Goal: Task Accomplishment & Management: Complete application form

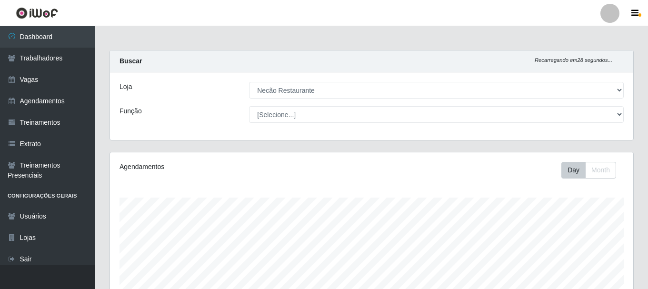
select select "334"
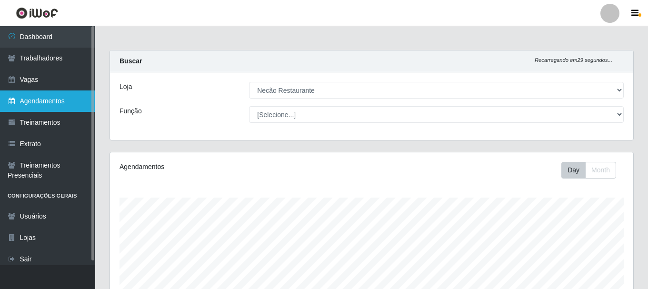
click at [54, 101] on link "Agendamentos" at bounding box center [47, 100] width 95 height 21
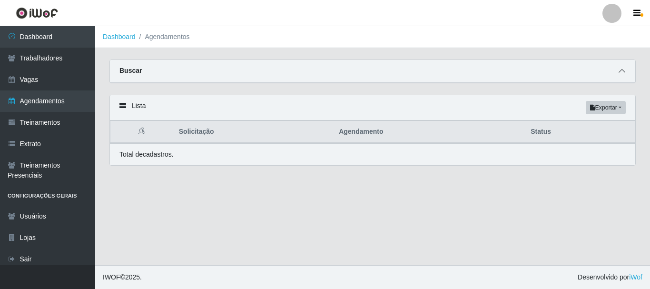
click at [622, 71] on icon at bounding box center [622, 71] width 7 height 7
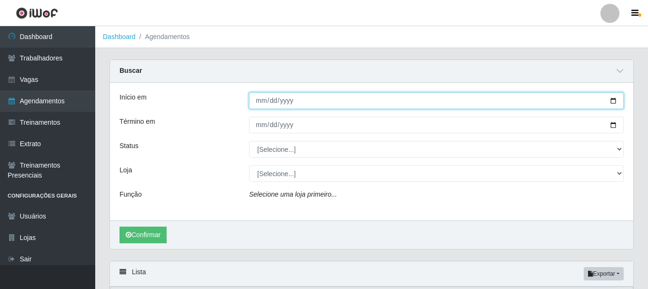
click at [615, 99] on input "Início em" at bounding box center [436, 100] width 375 height 17
type input "2025-08-01"
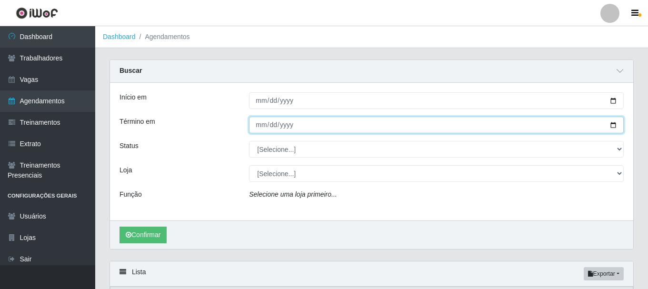
click at [615, 125] on input "Término em" at bounding box center [436, 125] width 375 height 17
type input "2025-08-30"
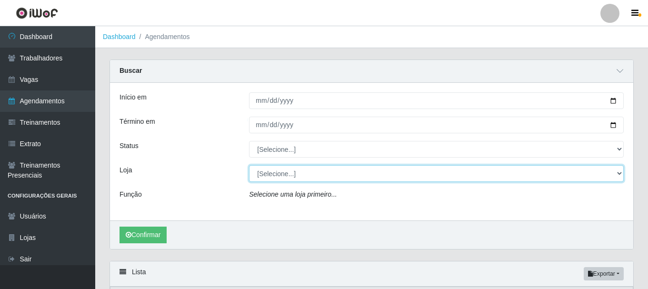
click at [280, 178] on select "[Selecione...] Necão Restaurante" at bounding box center [436, 173] width 375 height 17
select select "334"
click at [249, 166] on select "[Selecione...] Necão Restaurante" at bounding box center [436, 173] width 375 height 17
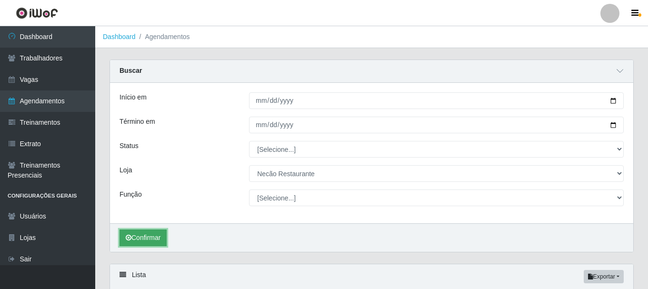
click at [153, 237] on button "Confirmar" at bounding box center [142, 237] width 47 height 17
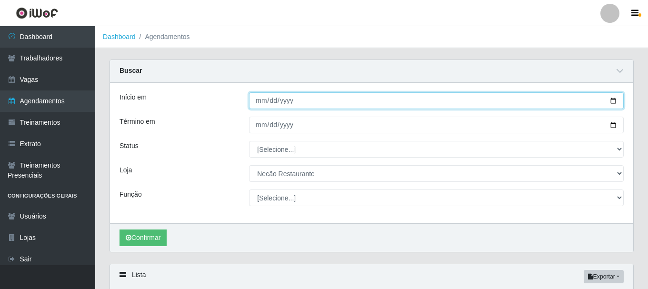
click at [615, 100] on input "2025-08-01" at bounding box center [436, 100] width 375 height 17
type input "2025-09-01"
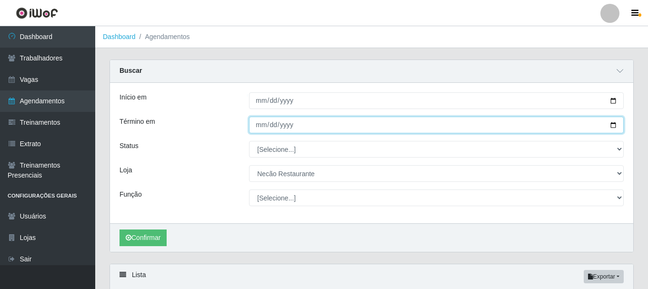
click at [610, 128] on input "2025-08-30" at bounding box center [436, 125] width 375 height 17
click at [615, 126] on input "2025-08-30" at bounding box center [436, 125] width 375 height 17
type input "2025-09-30"
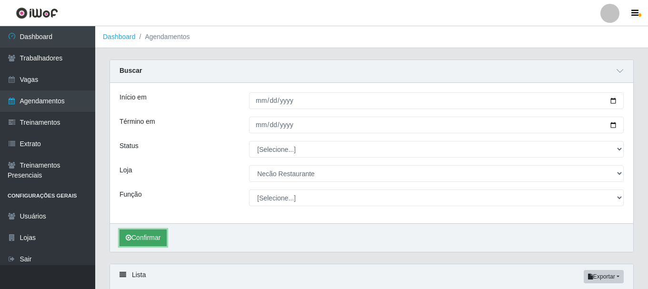
click at [145, 236] on button "Confirmar" at bounding box center [142, 237] width 47 height 17
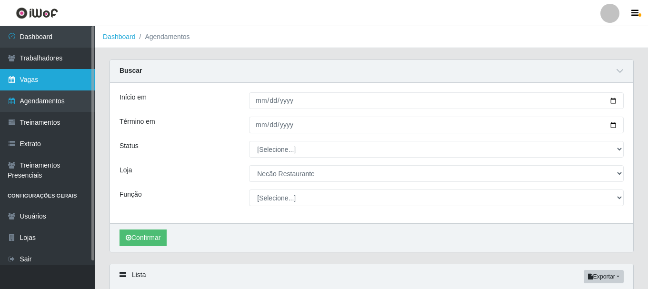
click at [42, 79] on link "Vagas" at bounding box center [47, 79] width 95 height 21
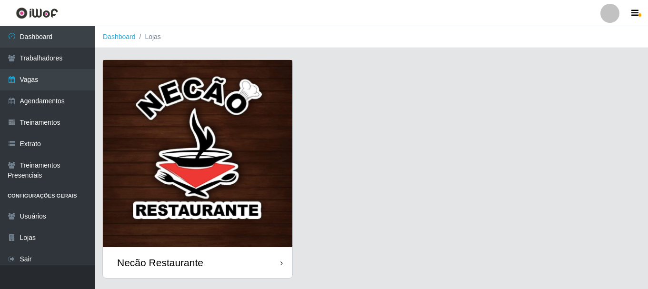
click at [210, 266] on div "Necão Restaurante" at bounding box center [197, 262] width 189 height 31
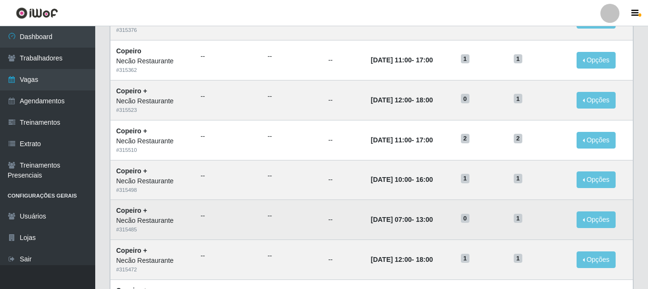
scroll to position [48, 0]
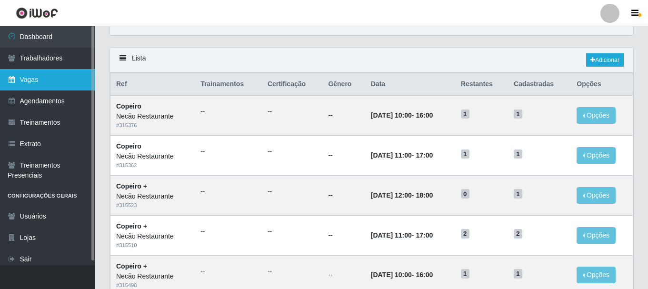
click at [54, 86] on link "Vagas" at bounding box center [47, 79] width 95 height 21
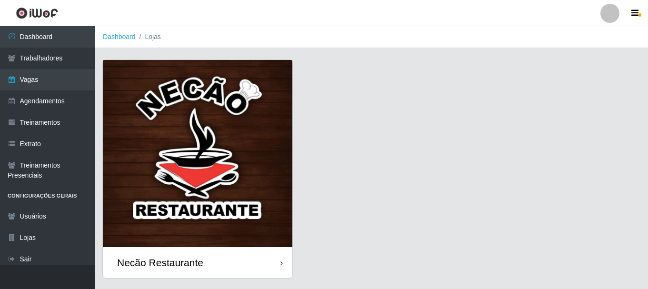
click at [165, 121] on img at bounding box center [197, 153] width 189 height 187
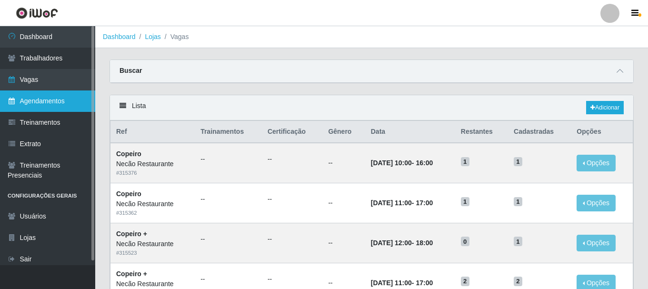
click at [29, 94] on link "Agendamentos" at bounding box center [47, 100] width 95 height 21
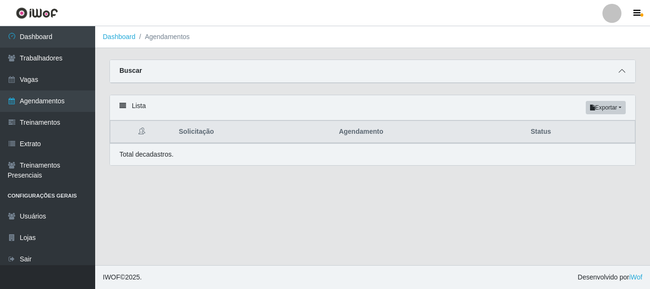
click at [625, 69] on icon at bounding box center [622, 71] width 7 height 7
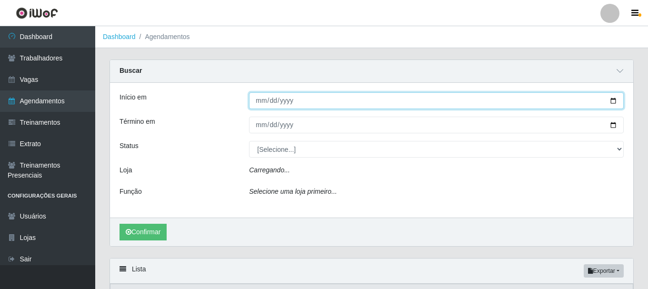
click at [611, 101] on input "Início em" at bounding box center [436, 100] width 375 height 17
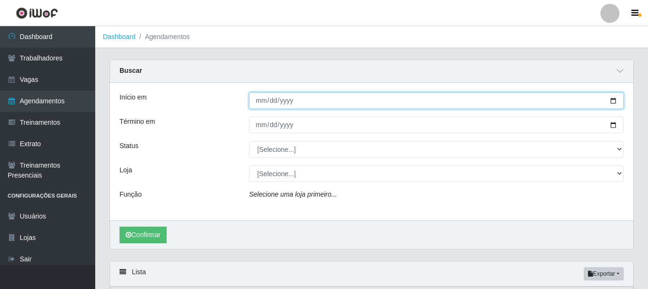
type input "2025-08-31"
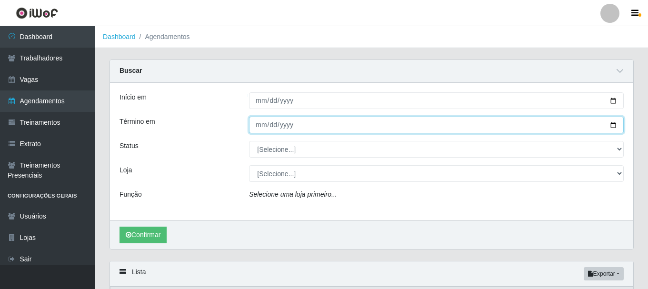
click at [615, 124] on input "Término em" at bounding box center [436, 125] width 375 height 17
type input "2025-08-31"
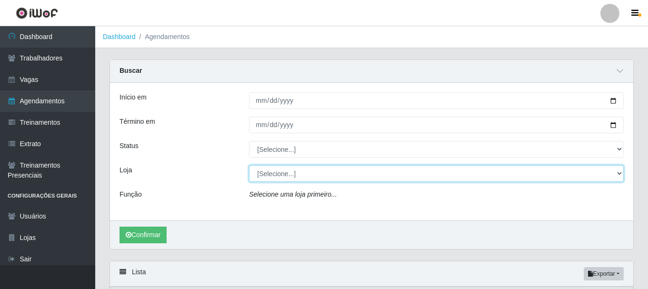
click at [292, 177] on select "[Selecione...] Necão Restaurante" at bounding box center [436, 173] width 375 height 17
select select "334"
click at [249, 166] on select "[Selecione...] Necão Restaurante" at bounding box center [436, 173] width 375 height 17
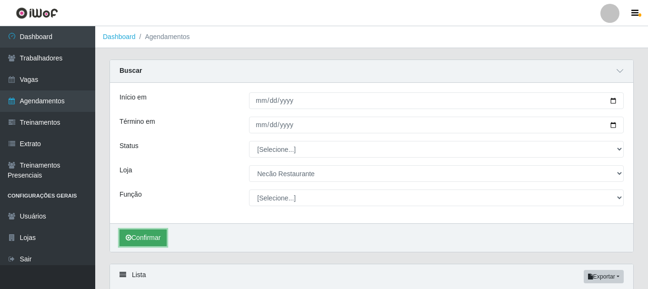
click at [161, 241] on button "Confirmar" at bounding box center [142, 237] width 47 height 17
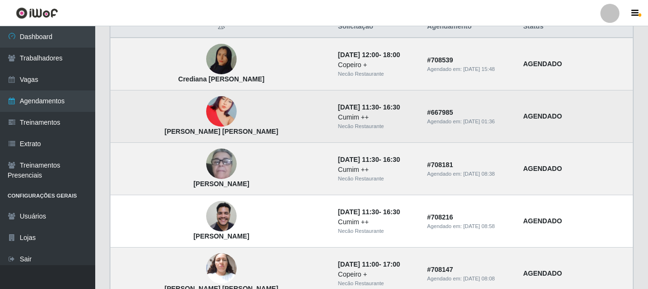
scroll to position [227, 0]
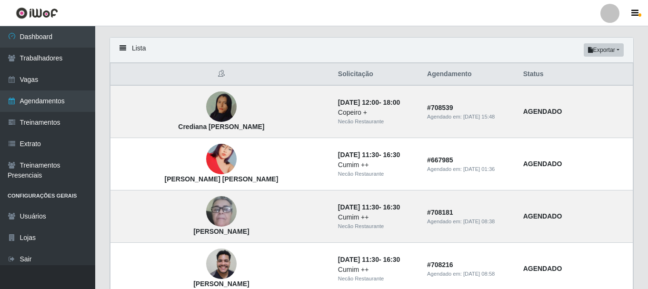
click at [452, 12] on header "Perfil Alterar Senha Sair" at bounding box center [324, 13] width 648 height 26
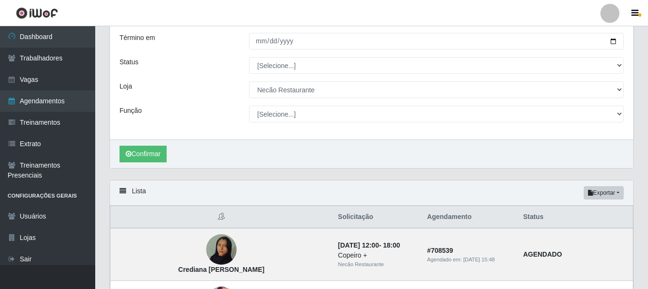
scroll to position [0, 0]
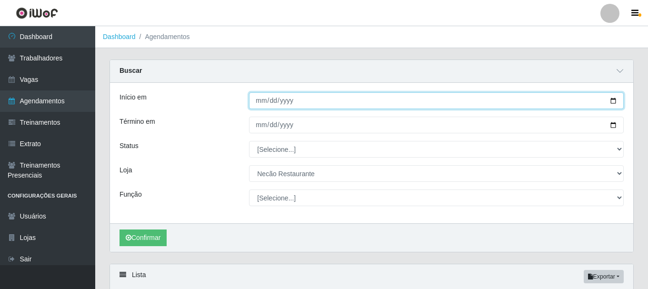
click at [614, 97] on input "2025-08-31" at bounding box center [436, 100] width 375 height 17
type input "2025-09-07"
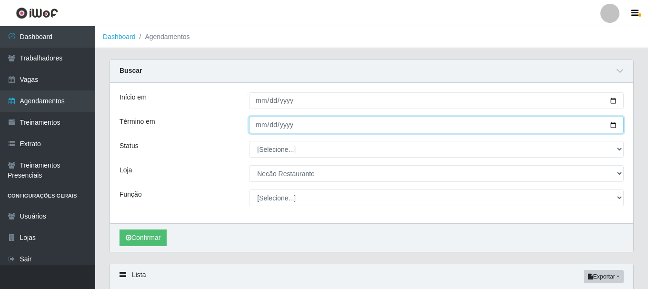
click at [616, 125] on input "2025-08-31" at bounding box center [436, 125] width 375 height 17
type input "2025-09-07"
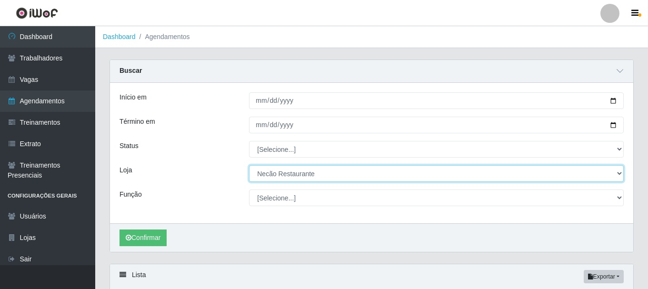
click at [286, 174] on select "[Selecione...] Necão Restaurante" at bounding box center [436, 173] width 375 height 17
click at [249, 166] on select "[Selecione...] Necão Restaurante" at bounding box center [436, 173] width 375 height 17
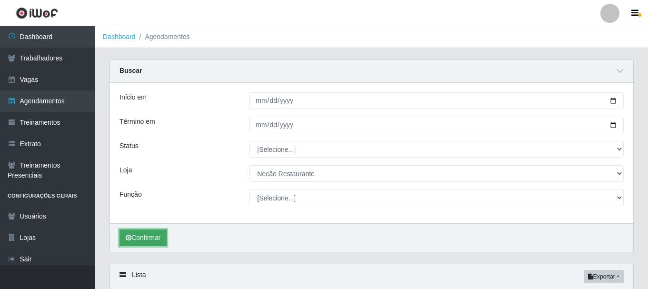
click at [139, 240] on button "Confirmar" at bounding box center [142, 237] width 47 height 17
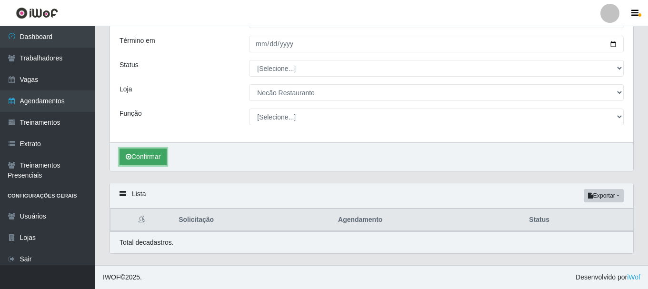
click at [147, 158] on button "Confirmar" at bounding box center [142, 157] width 47 height 17
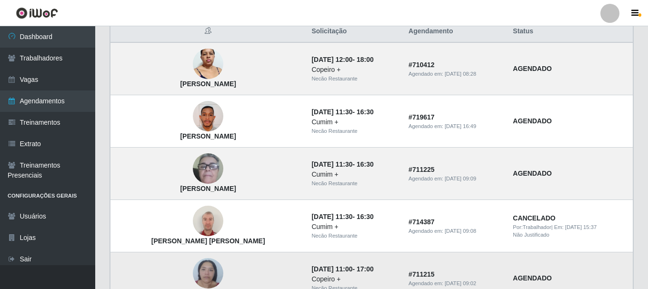
scroll to position [31, 0]
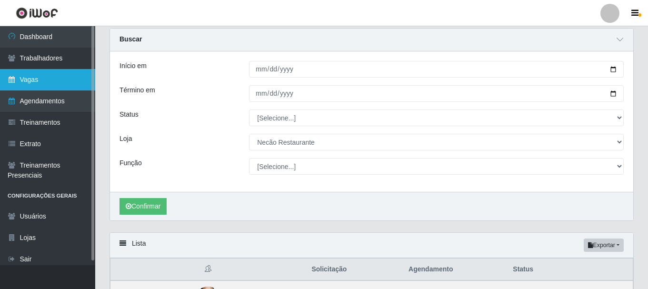
click at [54, 82] on link "Vagas" at bounding box center [47, 79] width 95 height 21
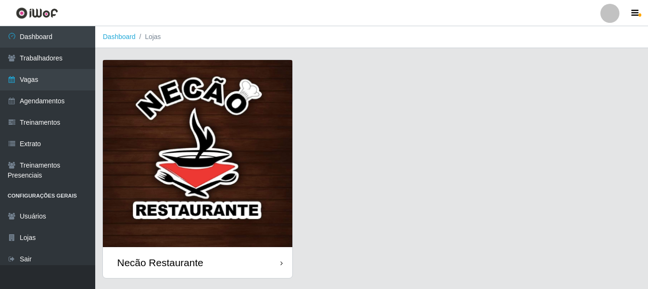
click at [212, 148] on img at bounding box center [197, 153] width 189 height 187
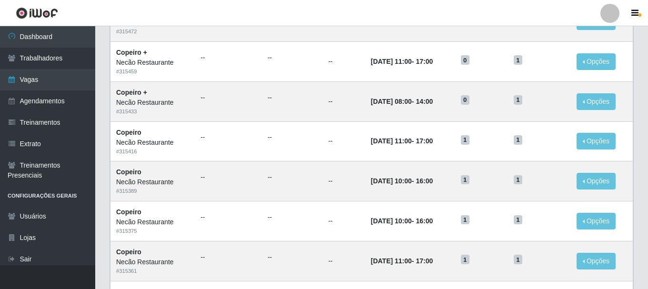
scroll to position [518, 0]
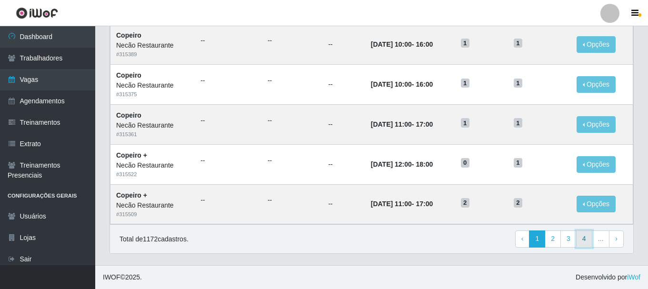
click at [581, 238] on link "4" at bounding box center [584, 238] width 16 height 17
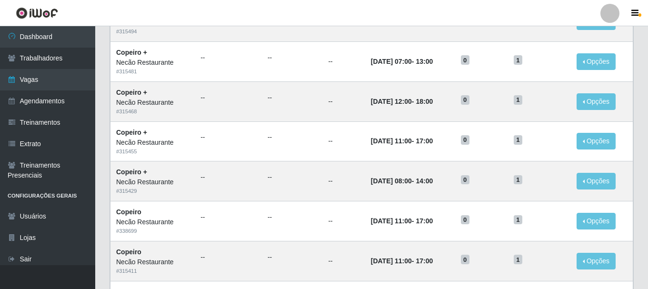
scroll to position [518, 0]
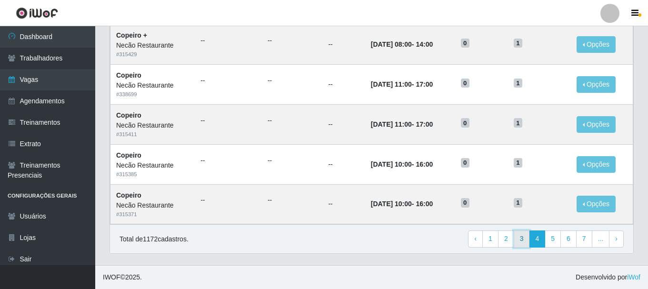
click at [520, 242] on link "3" at bounding box center [522, 238] width 16 height 17
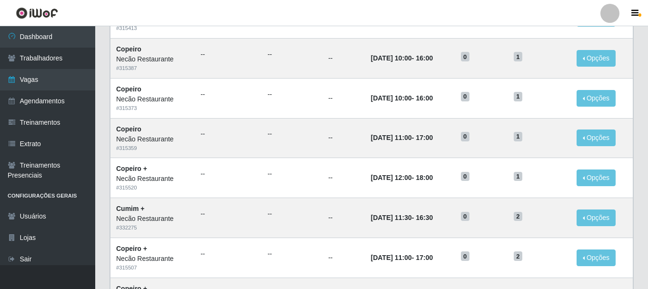
scroll to position [137, 0]
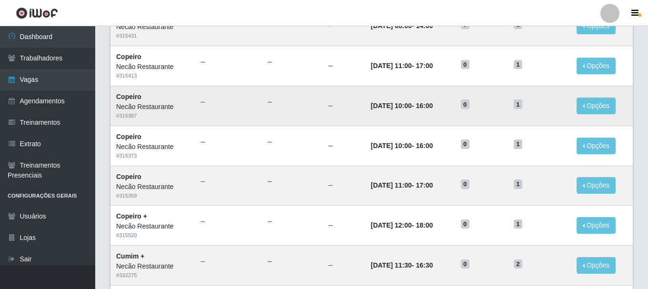
click at [273, 87] on td "--" at bounding box center [292, 106] width 60 height 40
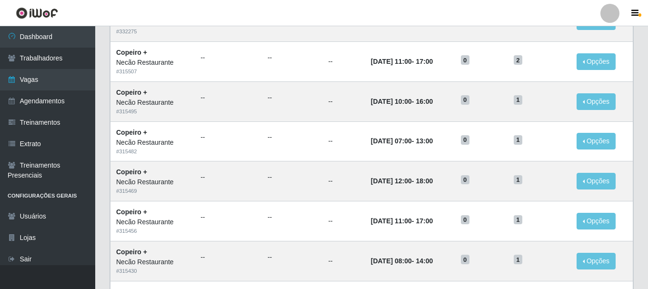
scroll to position [518, 0]
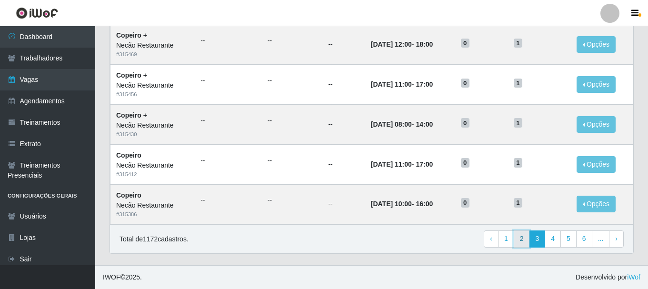
click at [525, 241] on link "2" at bounding box center [522, 238] width 16 height 17
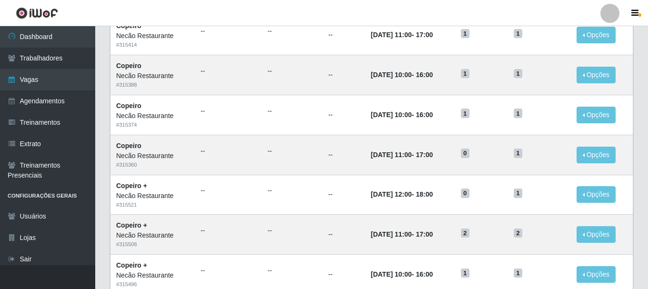
scroll to position [518, 0]
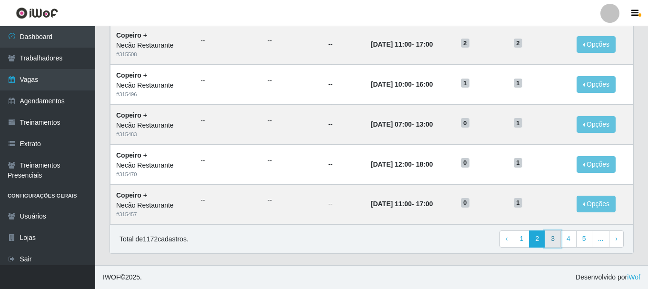
click at [553, 239] on link "3" at bounding box center [553, 238] width 16 height 17
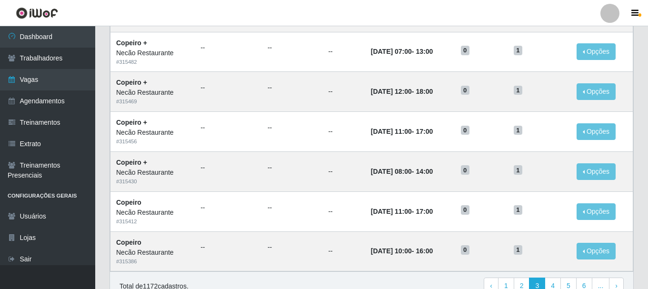
scroll to position [518, 0]
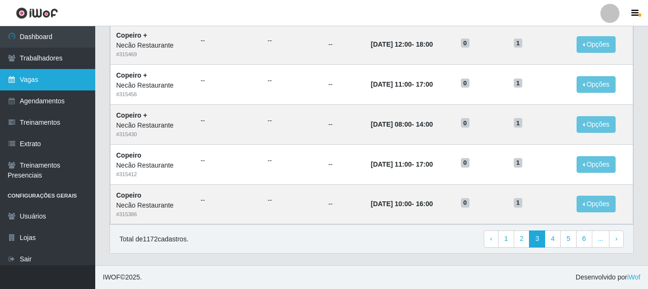
click at [42, 82] on link "Vagas" at bounding box center [47, 79] width 95 height 21
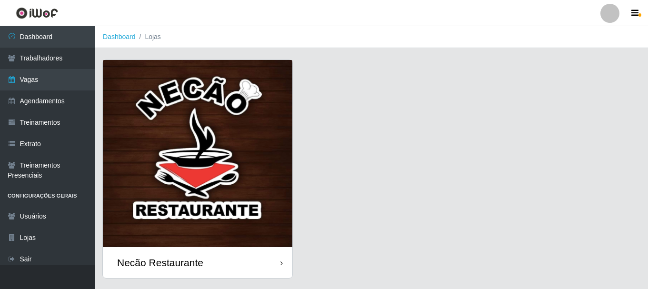
click at [247, 144] on img at bounding box center [197, 153] width 189 height 187
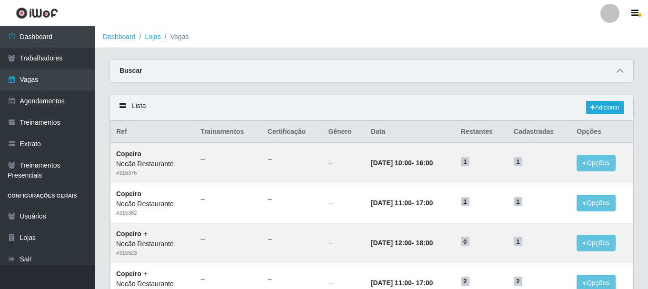
click at [622, 71] on icon at bounding box center [619, 71] width 7 height 7
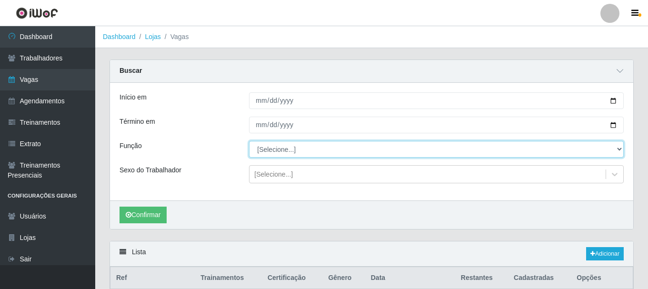
click at [293, 149] on select "[Selecione...] ASG ASG + ASG ++ Auxiliar de Cozinha Auxiliar de Cozinha + Auxil…" at bounding box center [436, 149] width 375 height 17
click at [249, 141] on select "[Selecione...] ASG ASG + ASG ++ Auxiliar de Cozinha Auxiliar de Cozinha + Auxil…" at bounding box center [436, 149] width 375 height 17
click at [297, 155] on select "[Selecione...] ASG ASG + ASG ++ Auxiliar de Cozinha Auxiliar de Cozinha + Auxil…" at bounding box center [436, 149] width 375 height 17
select select "91"
click at [249, 141] on select "[Selecione...] ASG ASG + ASG ++ Auxiliar de Cozinha Auxiliar de Cozinha + Auxil…" at bounding box center [436, 149] width 375 height 17
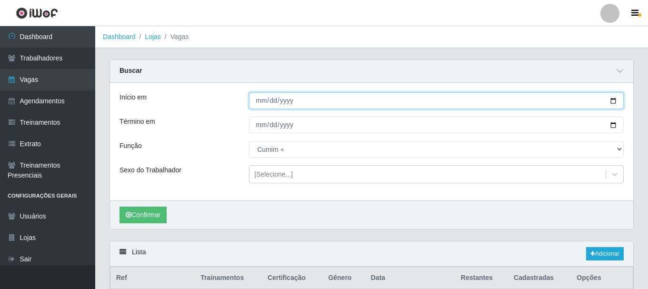
click at [611, 103] on input "Início em" at bounding box center [436, 100] width 375 height 17
type input "[DATE]"
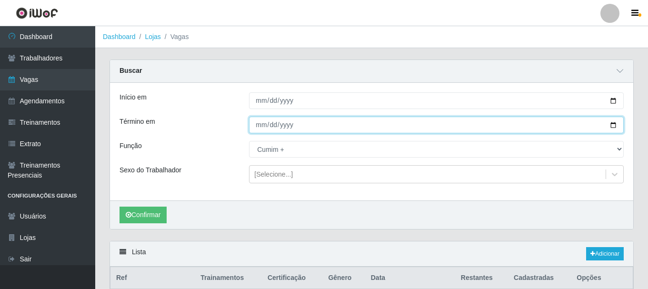
click at [610, 126] on input "Término em" at bounding box center [436, 125] width 375 height 17
type input "[DATE]"
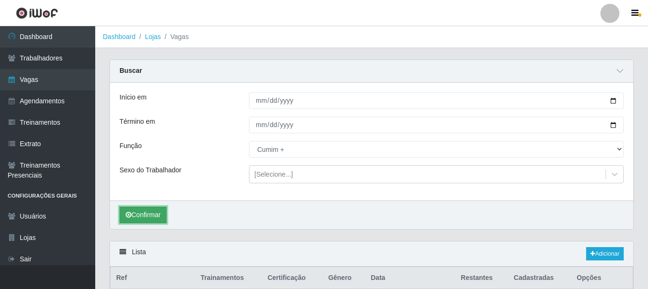
click at [146, 215] on button "Confirmar" at bounding box center [142, 215] width 47 height 17
click at [606, 253] on link "Adicionar" at bounding box center [605, 253] width 38 height 13
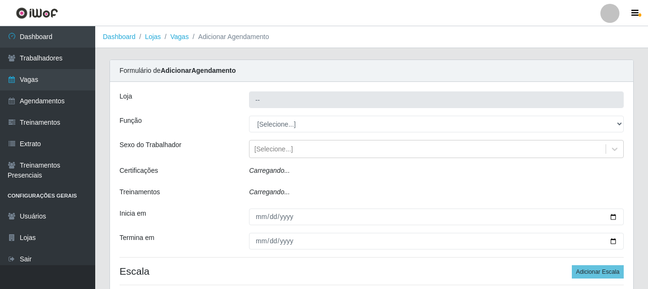
type input "Necão Restaurante"
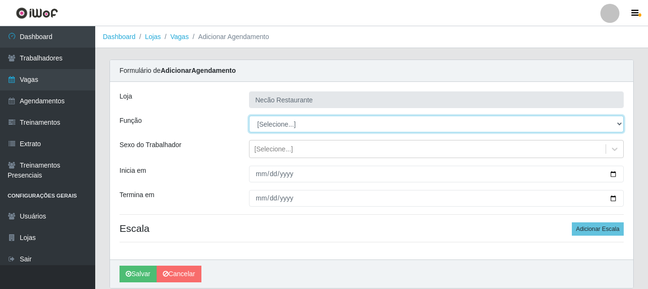
click at [337, 126] on select "[Selecione...] ASG ASG + ASG ++ Auxiliar de Cozinha Auxiliar de Cozinha + Auxil…" at bounding box center [436, 124] width 375 height 17
select select "91"
click at [249, 116] on select "[Selecione...] ASG ASG + ASG ++ Auxiliar de Cozinha Auxiliar de Cozinha + Auxil…" at bounding box center [436, 124] width 375 height 17
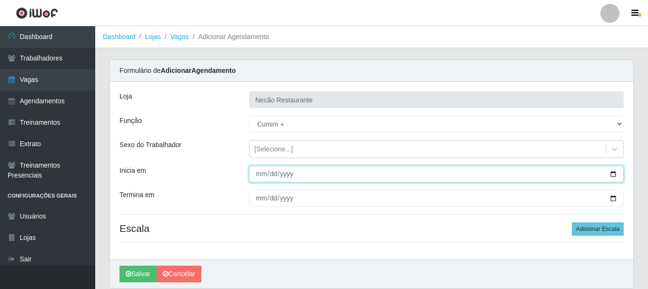
click at [612, 172] on input "Inicia em" at bounding box center [436, 174] width 375 height 17
type input "[DATE]"
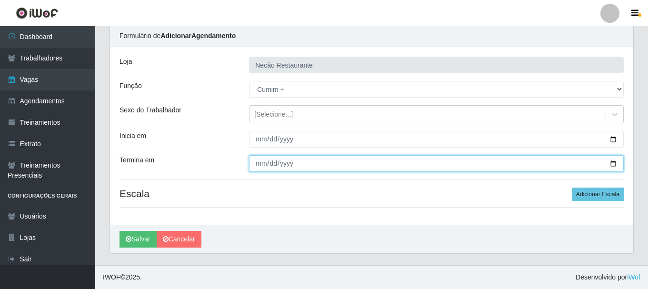
click at [611, 161] on input "Termina em" at bounding box center [436, 163] width 375 height 17
type input "[DATE]"
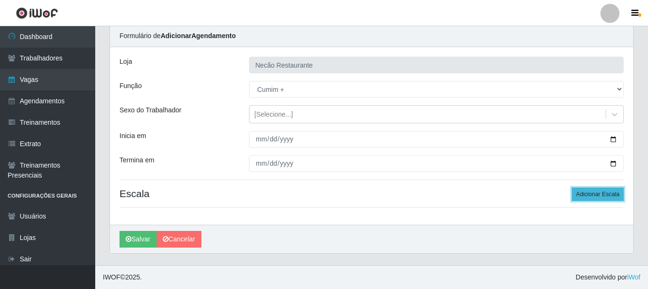
click at [603, 196] on button "Adicionar Escala" at bounding box center [598, 194] width 52 height 13
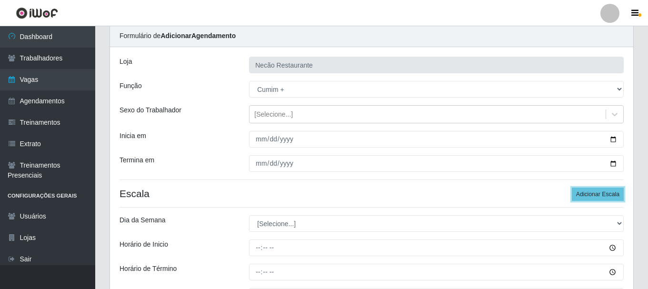
scroll to position [82, 0]
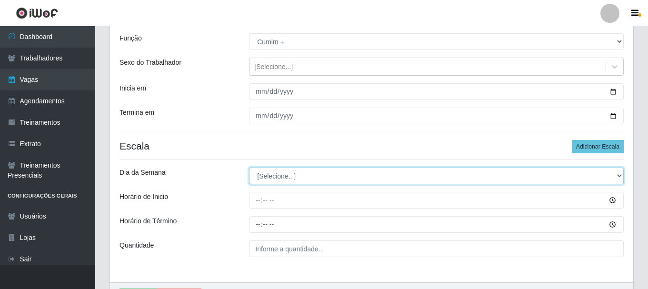
click at [331, 177] on select "[Selecione...] Segunda Terça Quarta Quinta Sexta Sábado Domingo" at bounding box center [436, 176] width 375 height 17
select select "0"
click at [249, 168] on select "[Selecione...] Segunda Terça Quarta Quinta Sexta Sábado Domingo" at bounding box center [436, 176] width 375 height 17
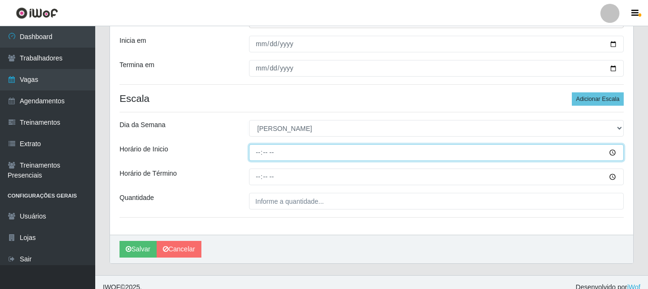
click at [613, 151] on input "Horário de Inicio" at bounding box center [436, 152] width 375 height 17
click at [260, 154] on input "Horário de Inicio" at bounding box center [436, 152] width 375 height 17
type input "11:30"
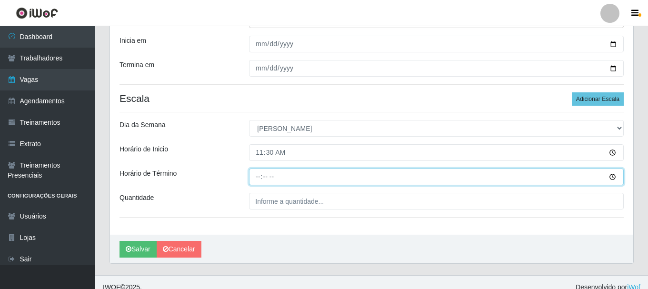
click at [256, 178] on input "Horário de Término" at bounding box center [436, 177] width 375 height 17
type input "16:30"
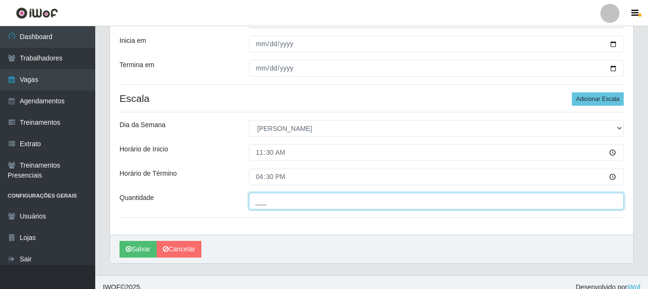
click at [272, 205] on input "___" at bounding box center [436, 201] width 375 height 17
click at [424, 206] on input "1__" at bounding box center [436, 201] width 375 height 17
click at [277, 197] on input "1__" at bounding box center [436, 201] width 375 height 17
click at [276, 200] on input "1__" at bounding box center [436, 201] width 375 height 17
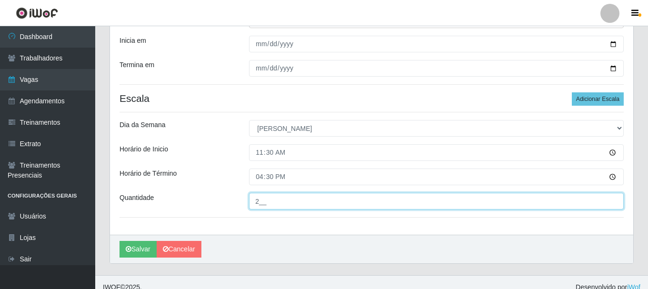
scroll to position [140, 0]
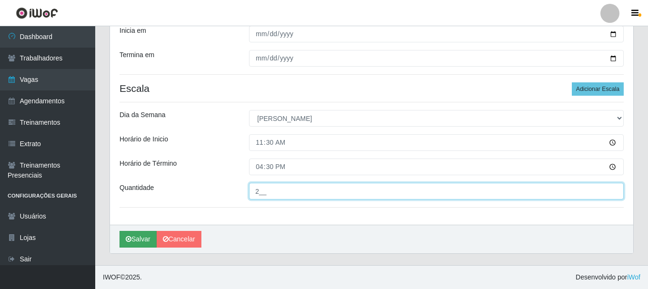
type input "2__"
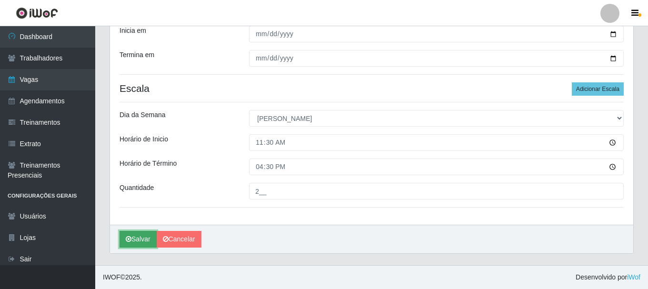
click at [139, 239] on button "Salvar" at bounding box center [137, 239] width 37 height 17
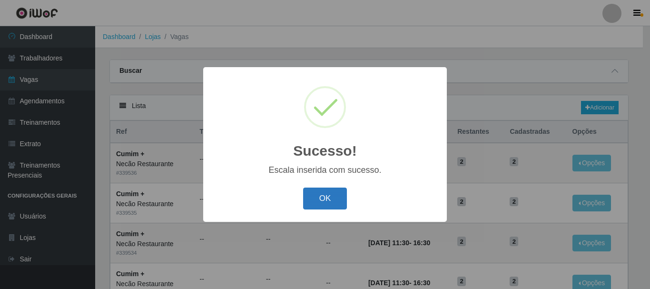
click at [337, 206] on button "OK" at bounding box center [325, 199] width 44 height 22
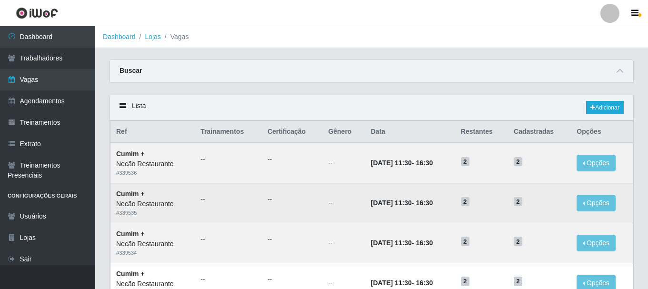
scroll to position [48, 0]
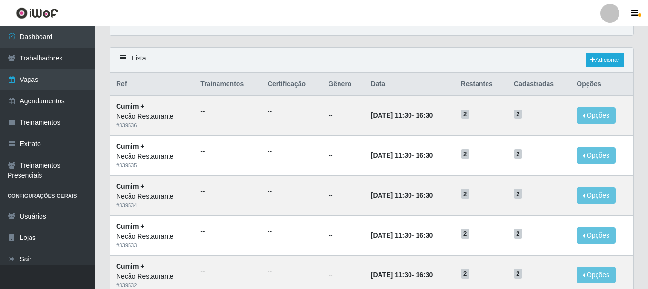
click at [441, 12] on header "Perfil Alterar Senha Sair" at bounding box center [324, 13] width 648 height 26
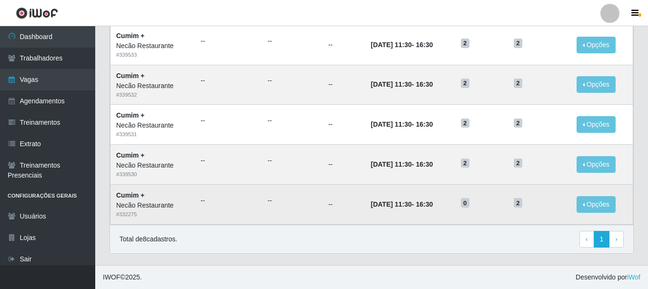
scroll to position [0, 0]
